Goal: Task Accomplishment & Management: Complete application form

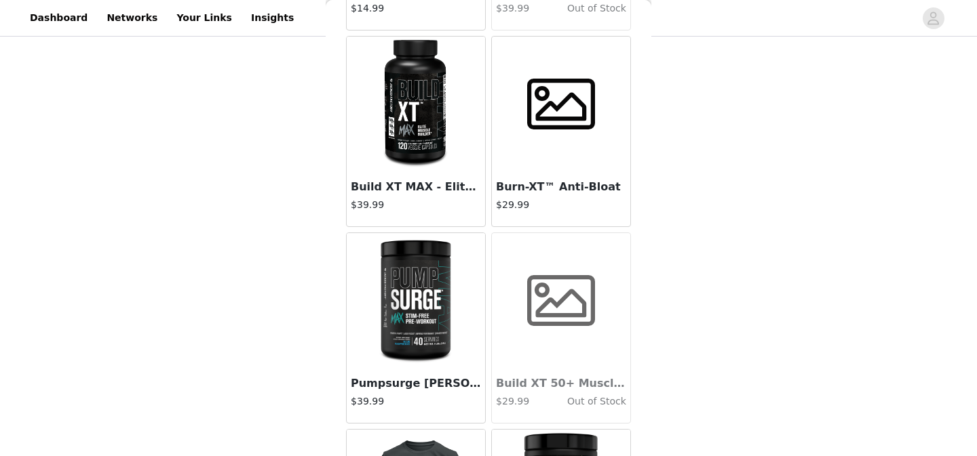
scroll to position [5148, 0]
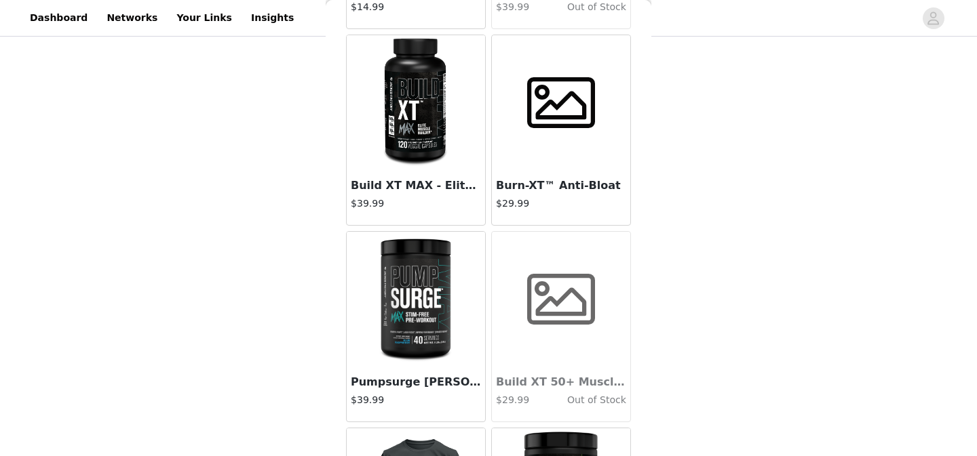
click at [411, 119] on img at bounding box center [415, 103] width 113 height 136
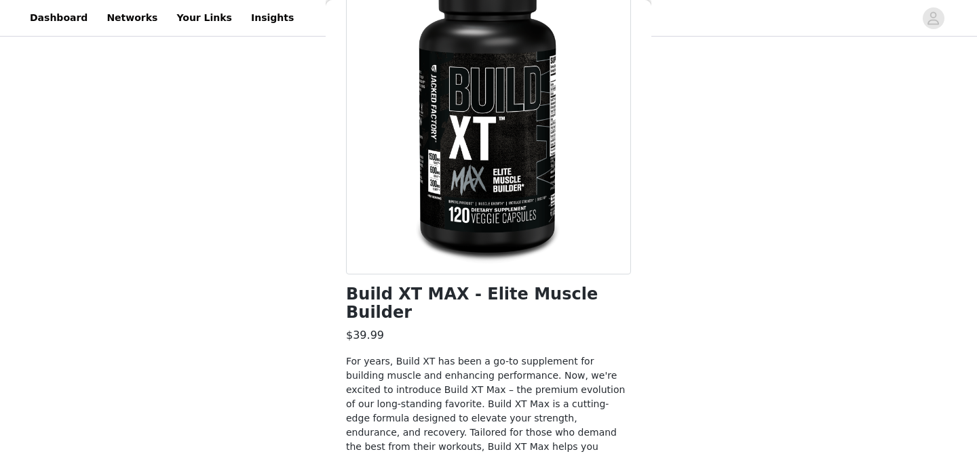
scroll to position [149, 0]
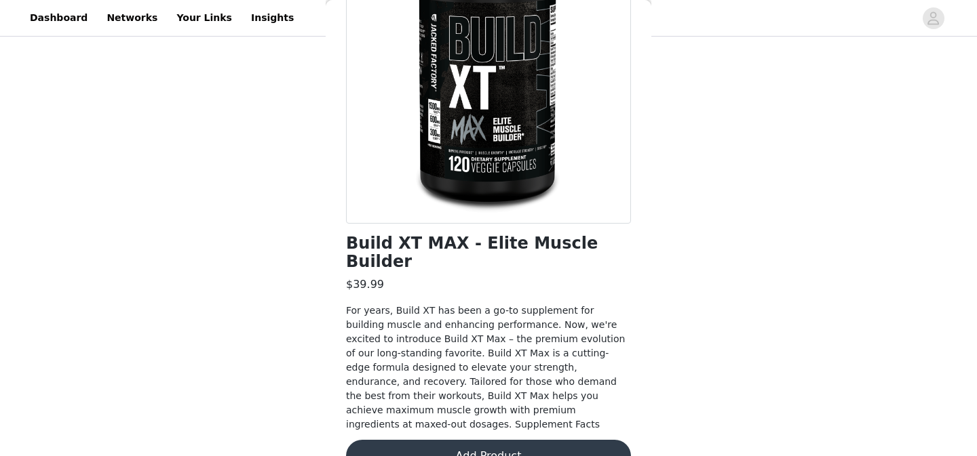
click at [504, 94] on div at bounding box center [488, 71] width 285 height 305
click at [575, 394] on span "For years, Build XT has been a go-to supplement for building muscle and enhanci…" at bounding box center [485, 367] width 279 height 125
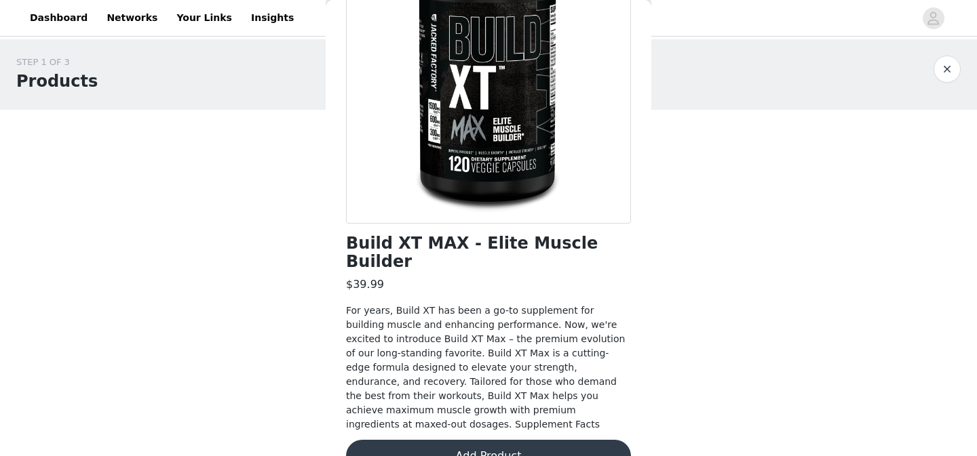
scroll to position [0, 0]
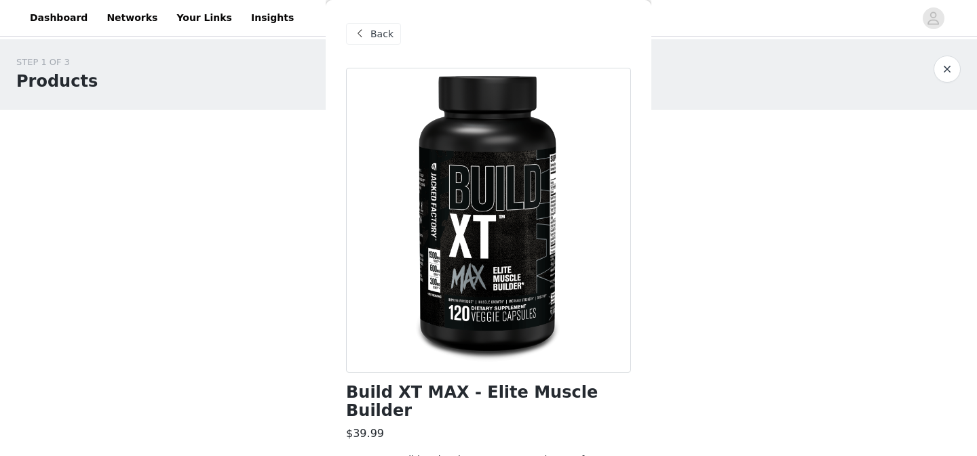
click at [368, 40] on div "Back" at bounding box center [373, 34] width 55 height 22
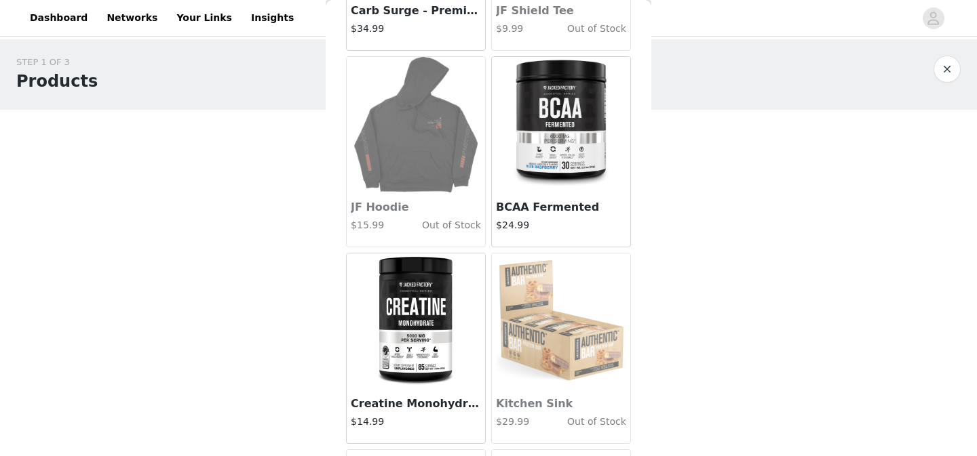
scroll to position [1778, 0]
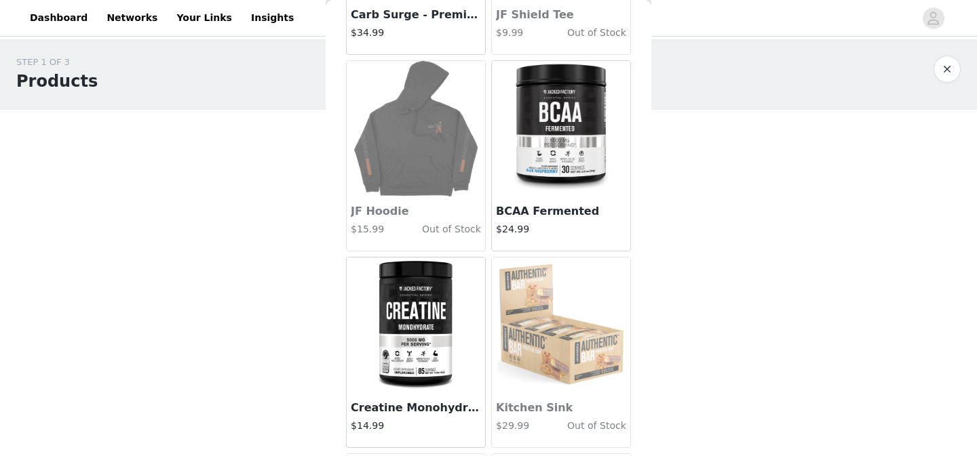
click at [566, 150] on img at bounding box center [560, 129] width 127 height 136
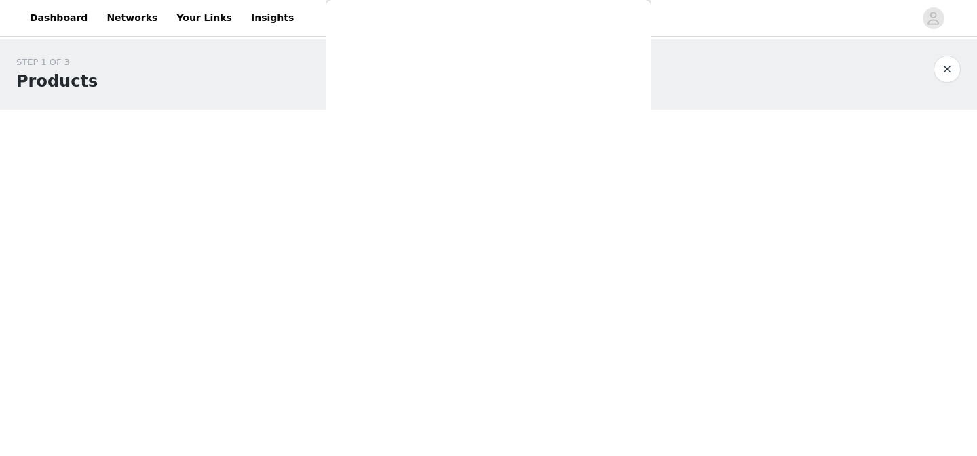
scroll to position [284, 0]
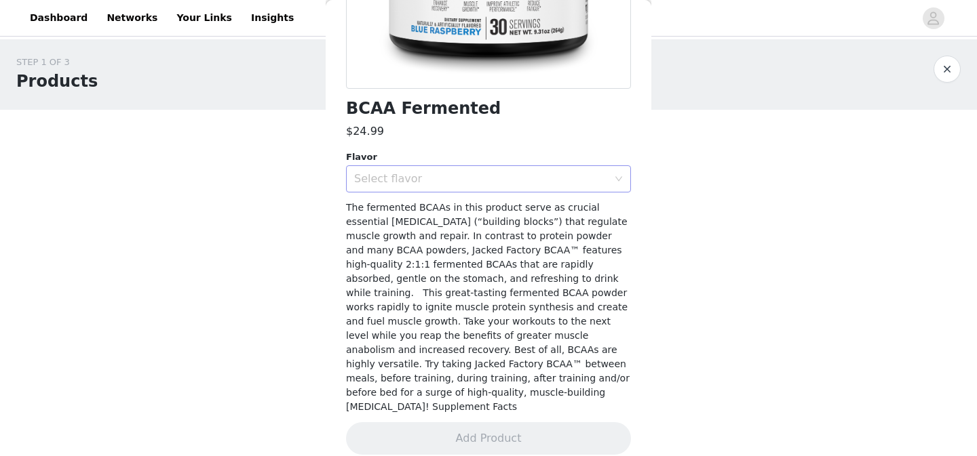
click at [547, 189] on div "Select flavor" at bounding box center [484, 179] width 260 height 26
click at [537, 208] on li "Fruit Punch" at bounding box center [488, 208] width 285 height 22
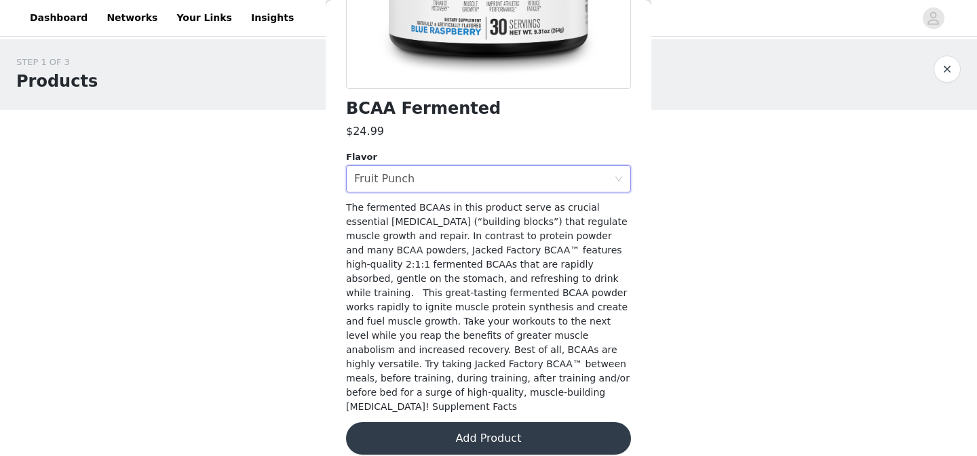
click at [505, 423] on button "Add Product" at bounding box center [488, 439] width 285 height 33
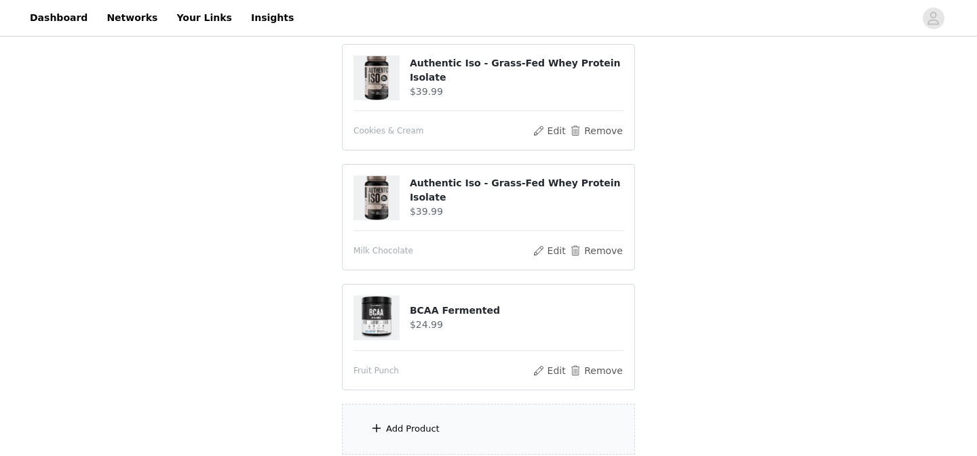
scroll to position [521, 0]
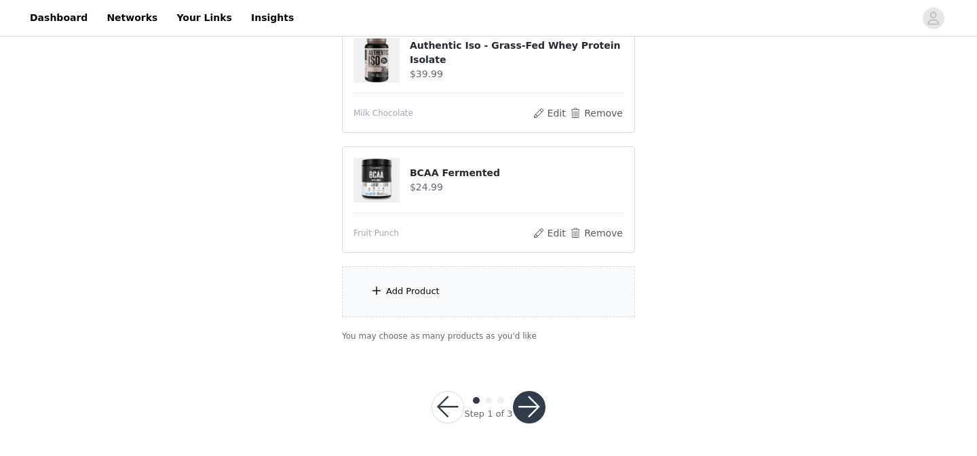
click at [423, 294] on div "Add Product" at bounding box center [413, 292] width 54 height 14
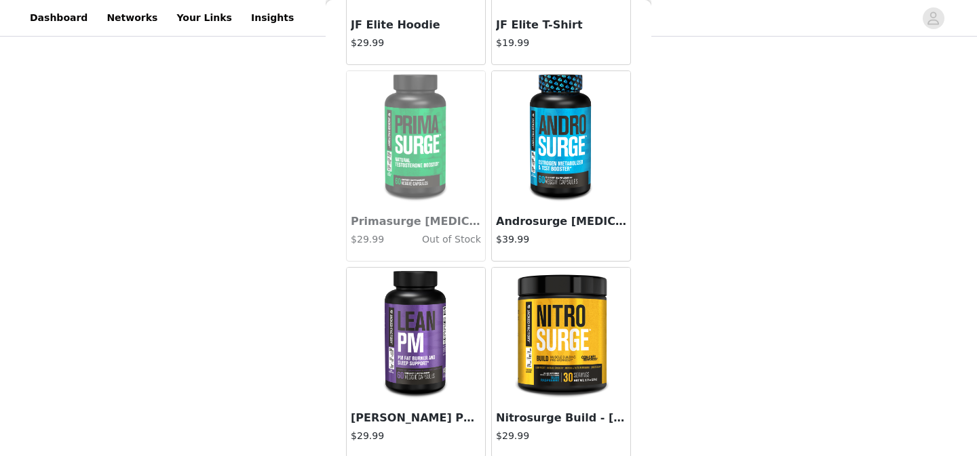
scroll to position [3539, 0]
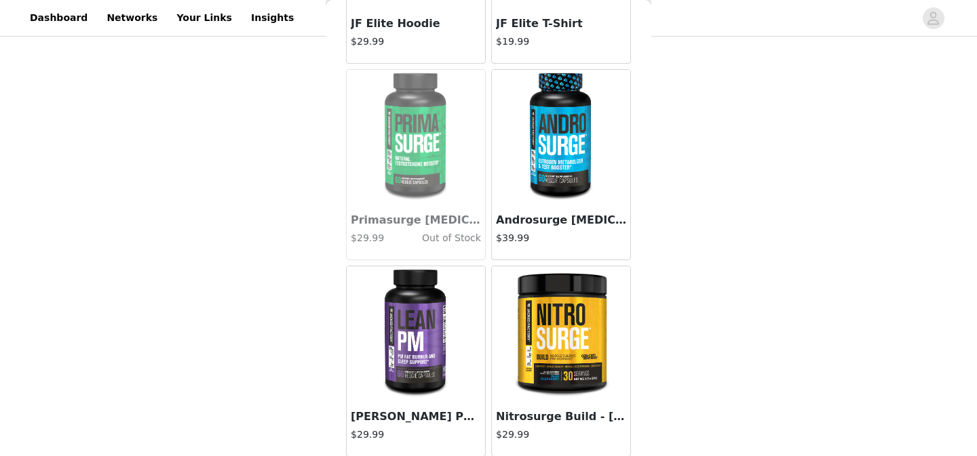
click at [530, 147] on img at bounding box center [560, 138] width 113 height 136
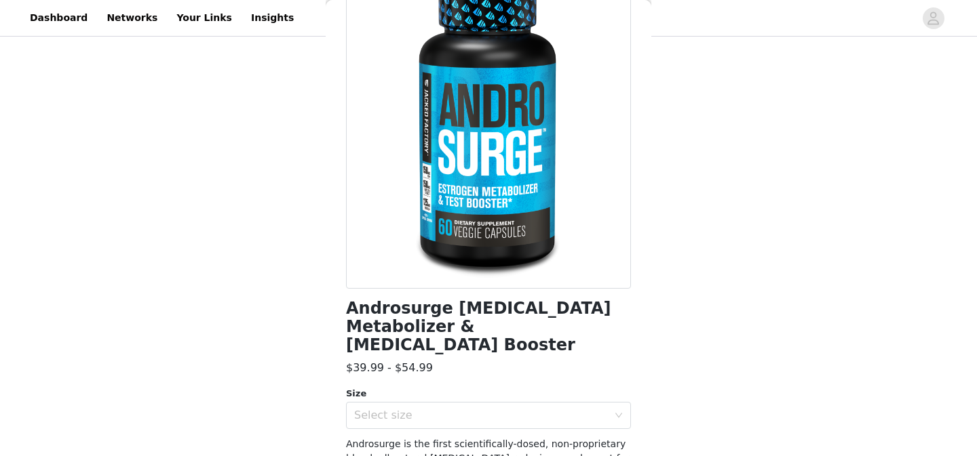
scroll to position [0, 0]
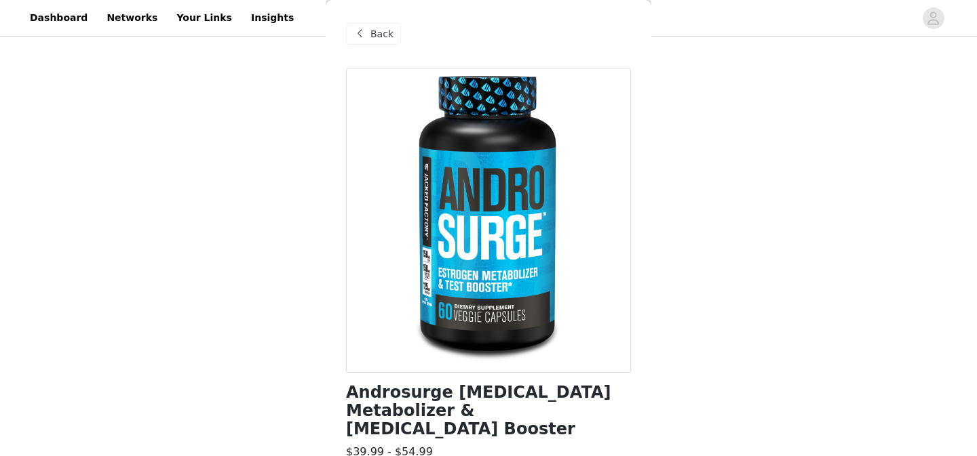
click at [368, 35] on div "Back" at bounding box center [373, 34] width 55 height 22
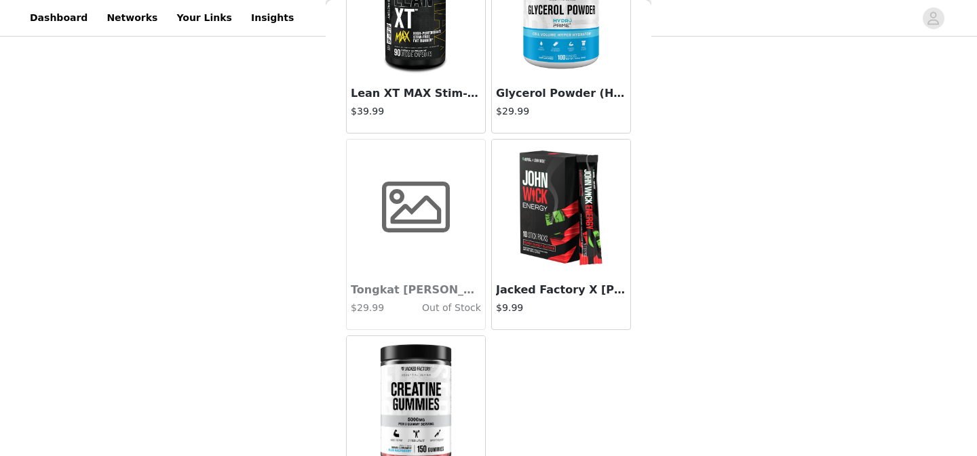
scroll to position [6297, 0]
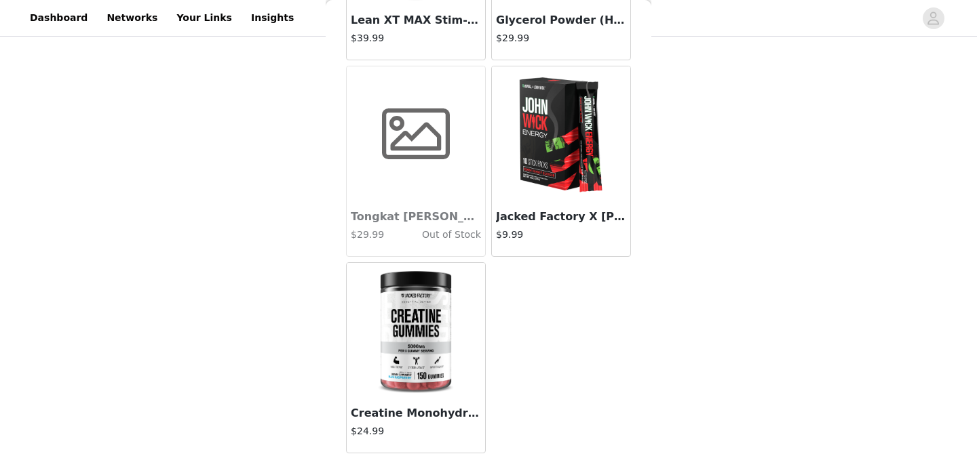
click at [402, 316] on img at bounding box center [416, 331] width 81 height 136
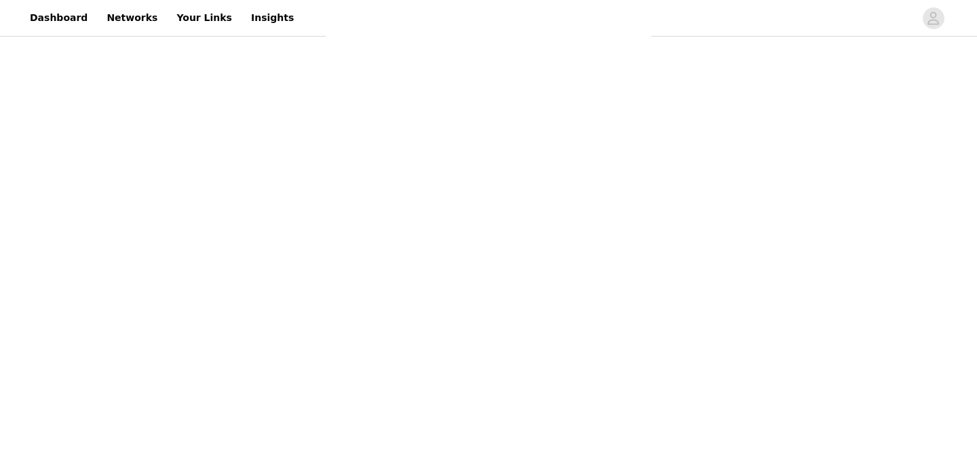
scroll to position [184, 0]
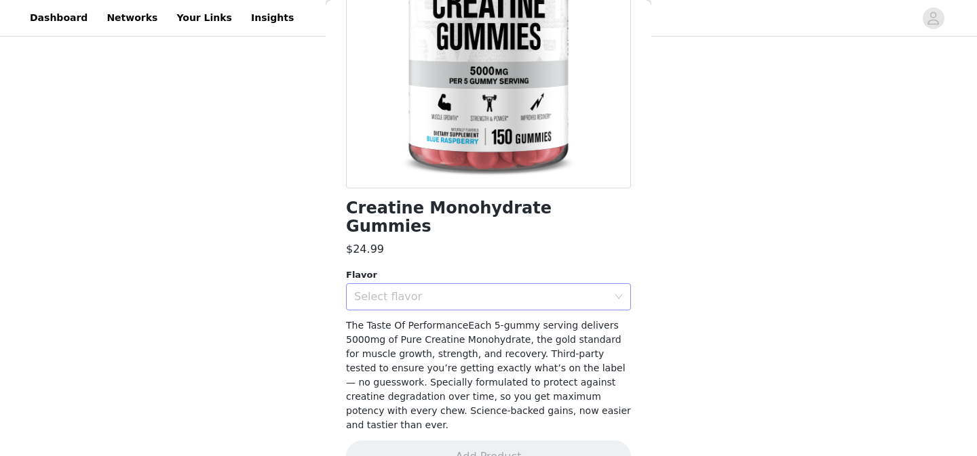
click at [426, 285] on div "Select flavor" at bounding box center [484, 297] width 260 height 26
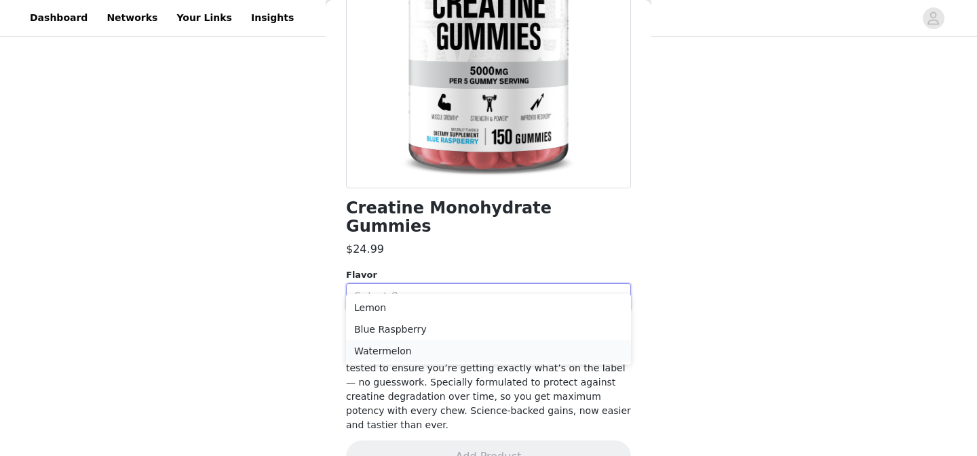
click at [424, 351] on li "Watermelon" at bounding box center [488, 352] width 285 height 22
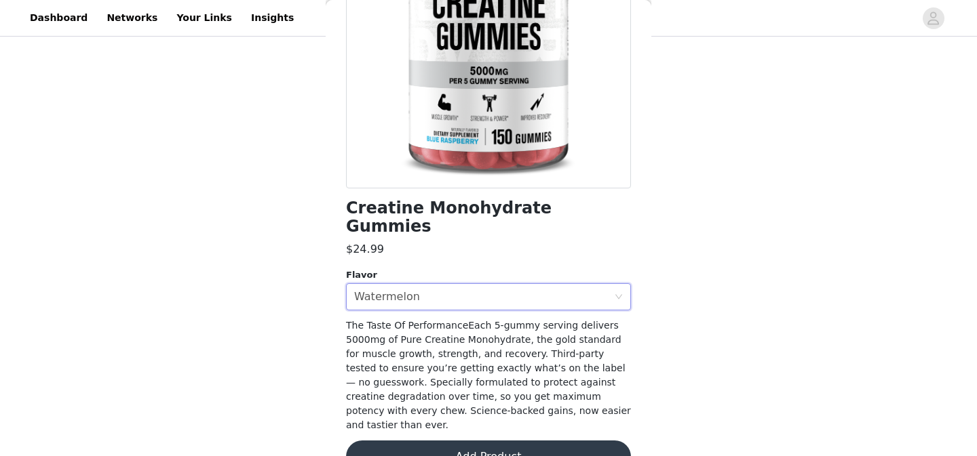
click at [450, 441] on button "Add Product" at bounding box center [488, 457] width 285 height 33
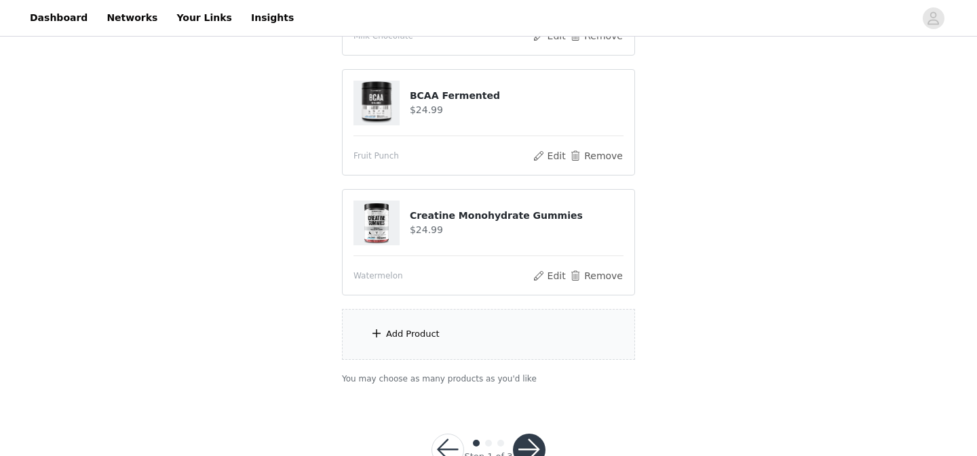
scroll to position [641, 0]
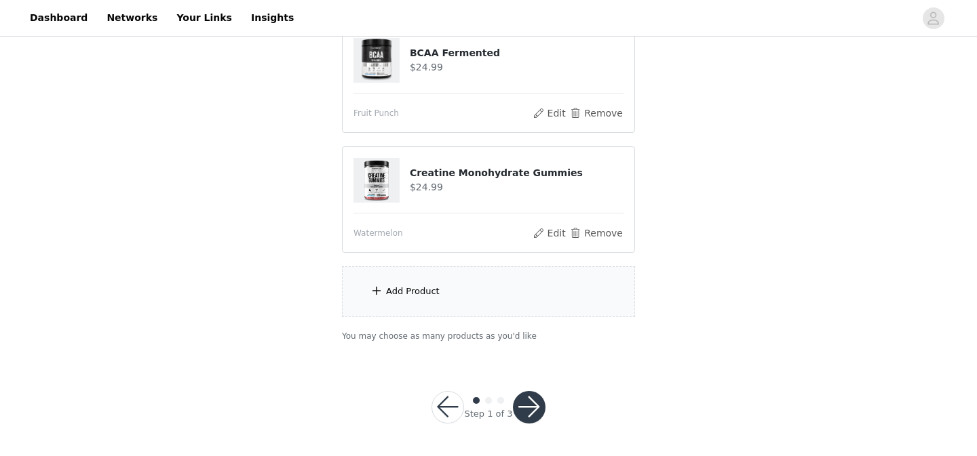
click at [524, 405] on button "button" at bounding box center [529, 407] width 33 height 33
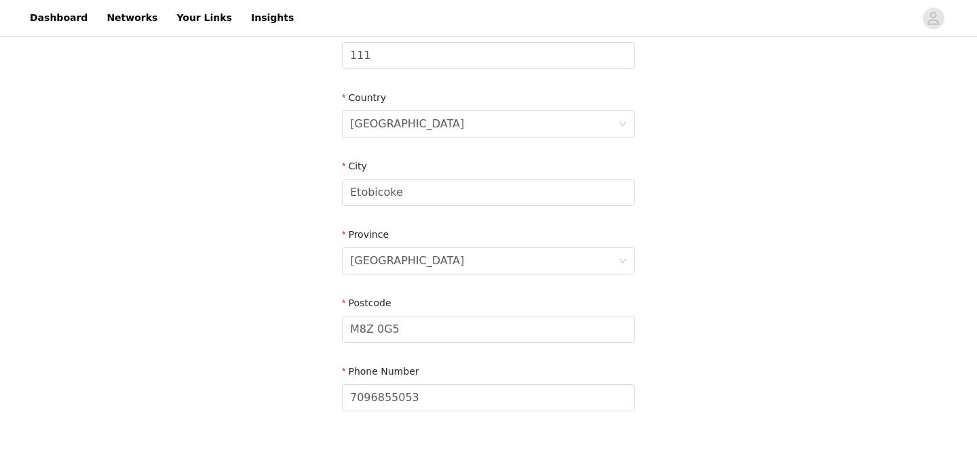
scroll to position [468, 0]
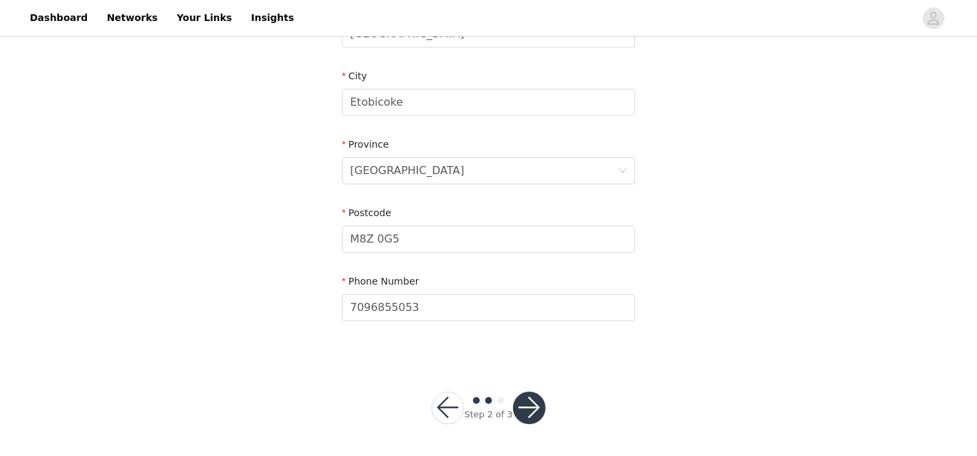
click at [532, 403] on button "button" at bounding box center [529, 408] width 33 height 33
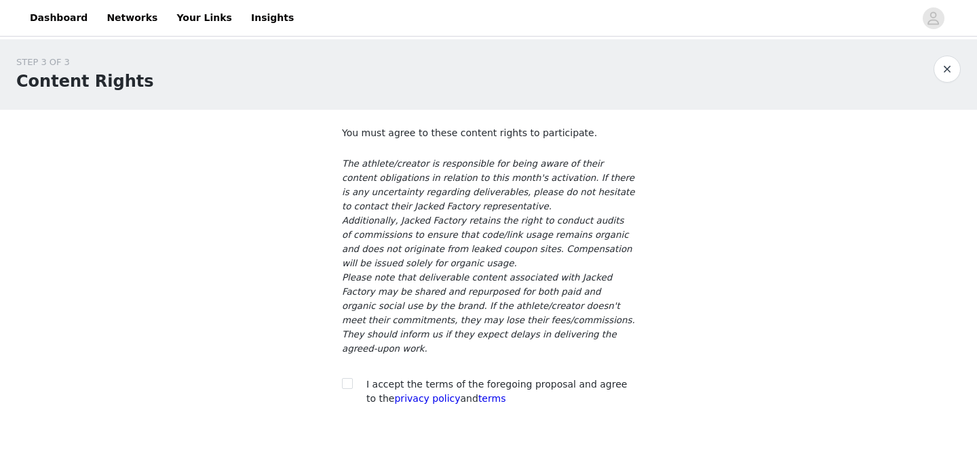
click at [347, 362] on div "You must agree to these content rights to participate. The athlete/creator is r…" at bounding box center [488, 269] width 293 height 286
click at [347, 378] on span at bounding box center [347, 383] width 11 height 11
click at [347, 378] on input "checkbox" at bounding box center [346, 382] width 9 height 9
checkbox input "true"
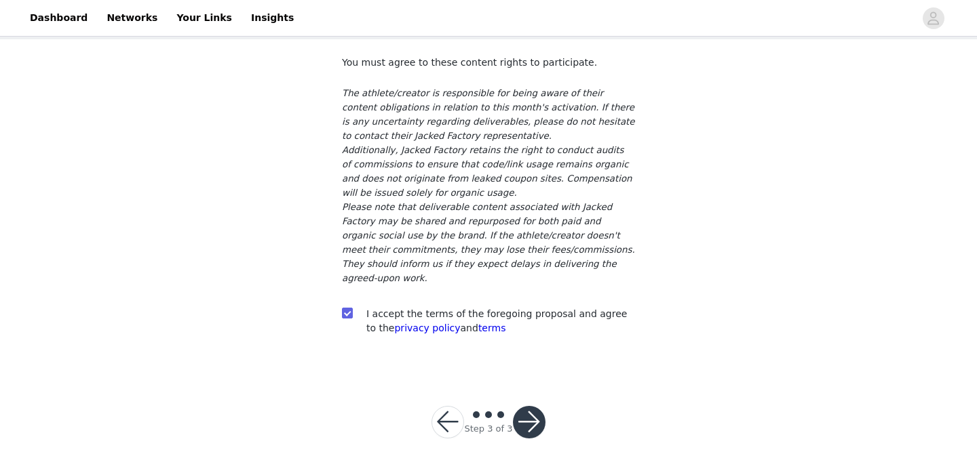
click at [526, 406] on button "button" at bounding box center [529, 422] width 33 height 33
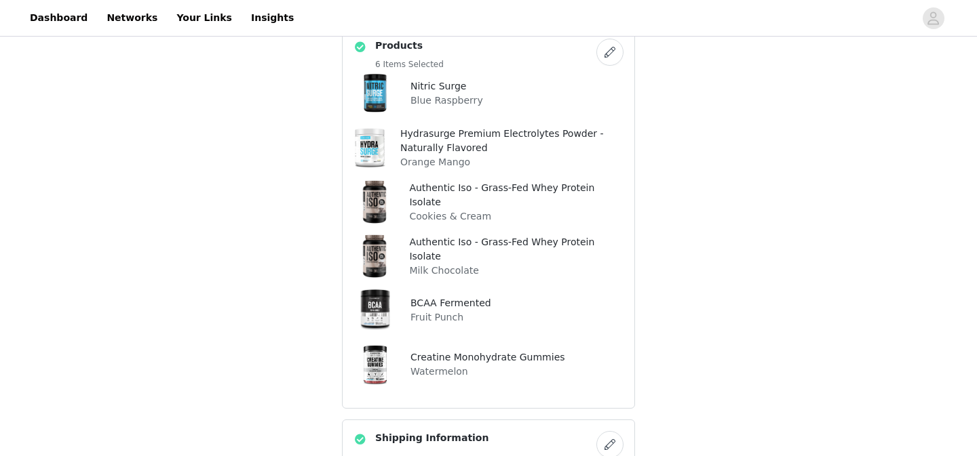
scroll to position [317, 0]
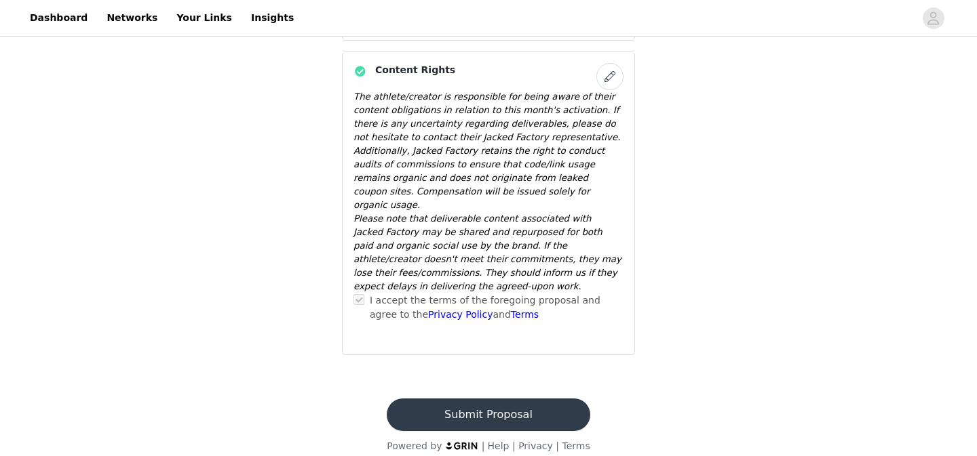
click at [511, 400] on button "Submit Proposal" at bounding box center [488, 415] width 203 height 33
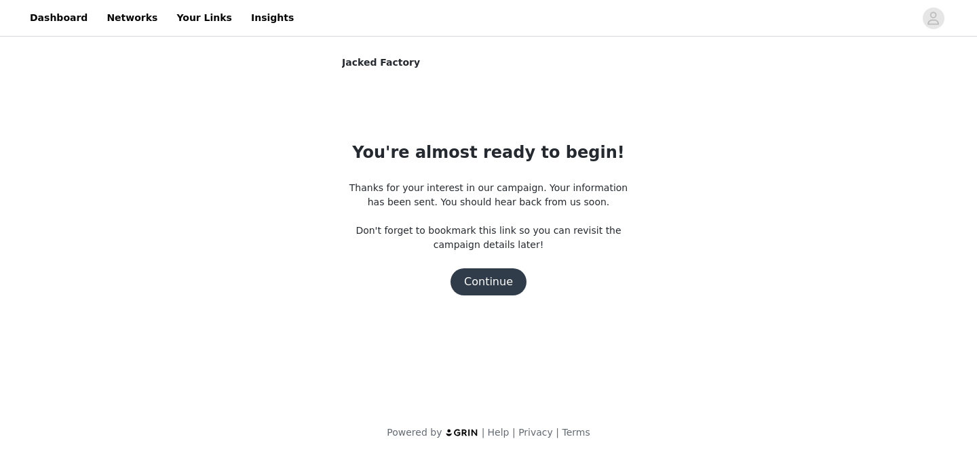
click at [489, 278] on button "Continue" at bounding box center [488, 282] width 76 height 27
